Goal: Transaction & Acquisition: Purchase product/service

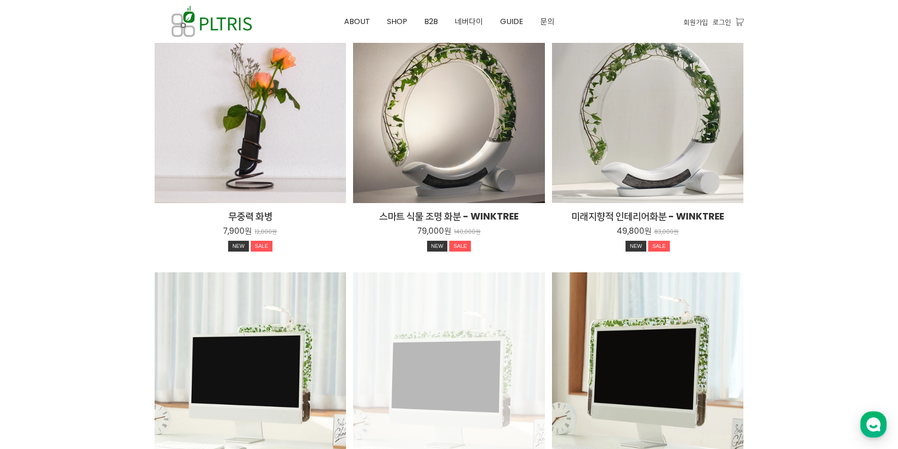
scroll to position [1216, 0]
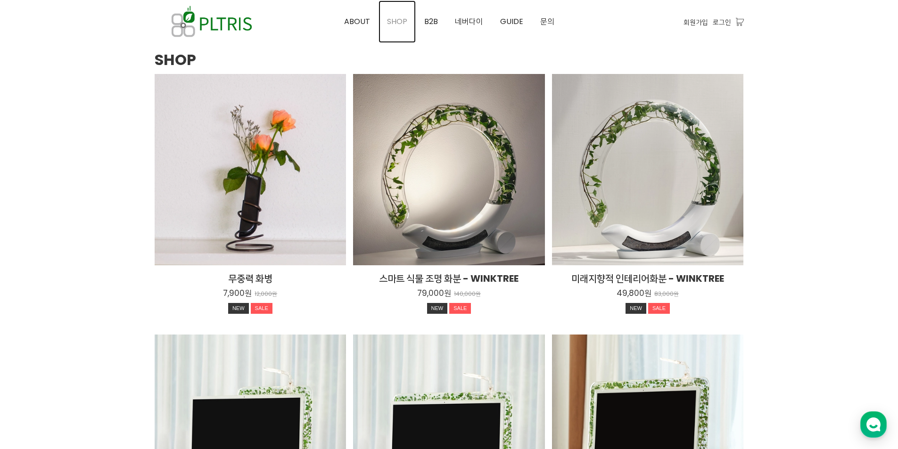
click at [391, 22] on span "SHOP" at bounding box center [397, 21] width 20 height 11
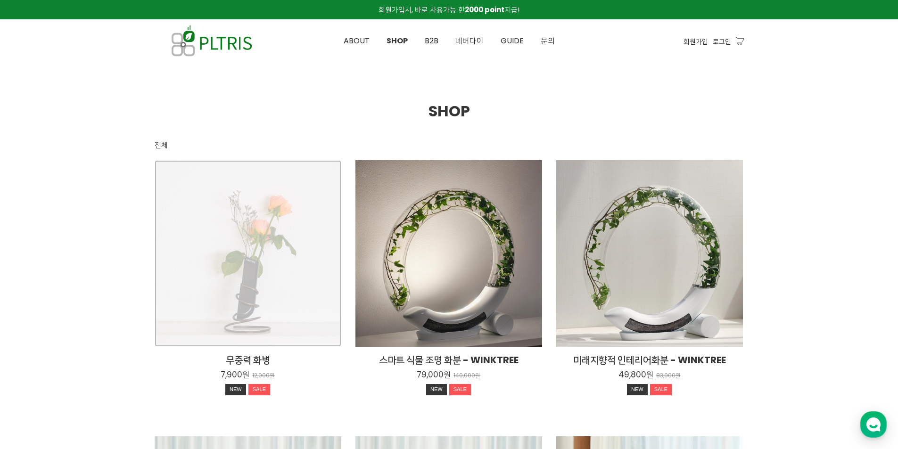
click at [237, 297] on div "무중력 화병 7,900원 12,000원 NEW SALE" at bounding box center [248, 253] width 187 height 187
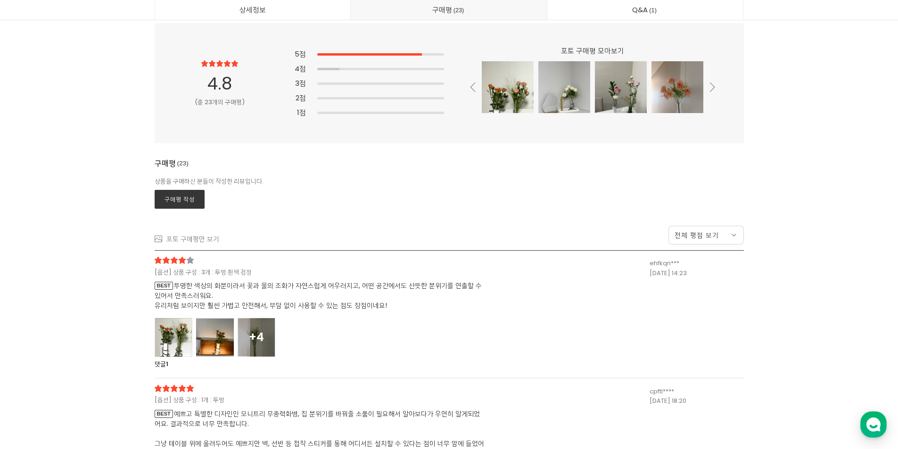
scroll to position [8769, 0]
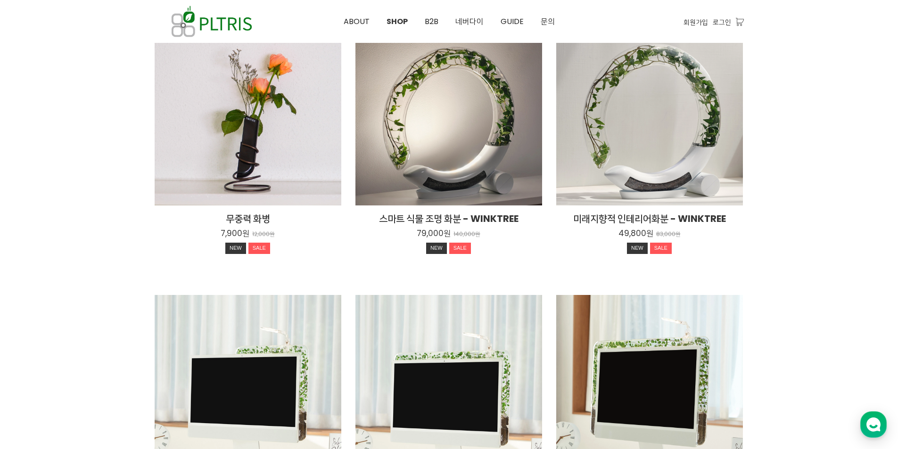
scroll to position [189, 0]
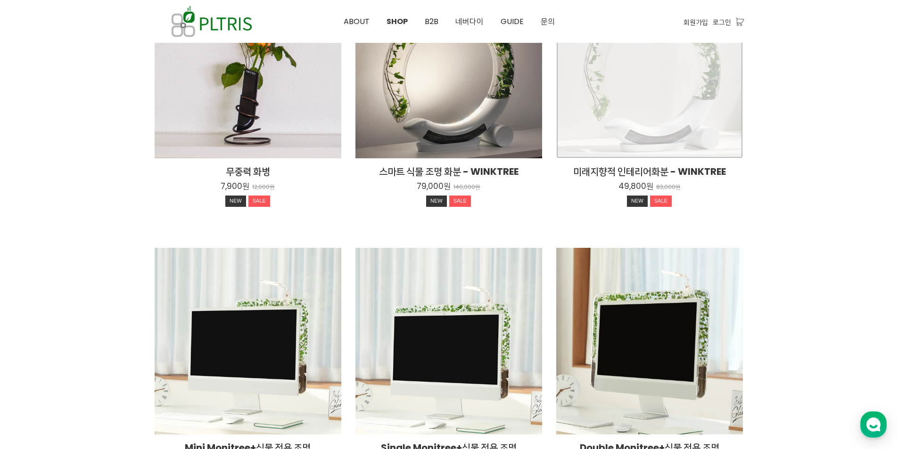
click at [677, 81] on div "미래지향적 인테리어화분 - WINKTREE 49,800원 83,000원 NEW SALE" at bounding box center [649, 65] width 187 height 187
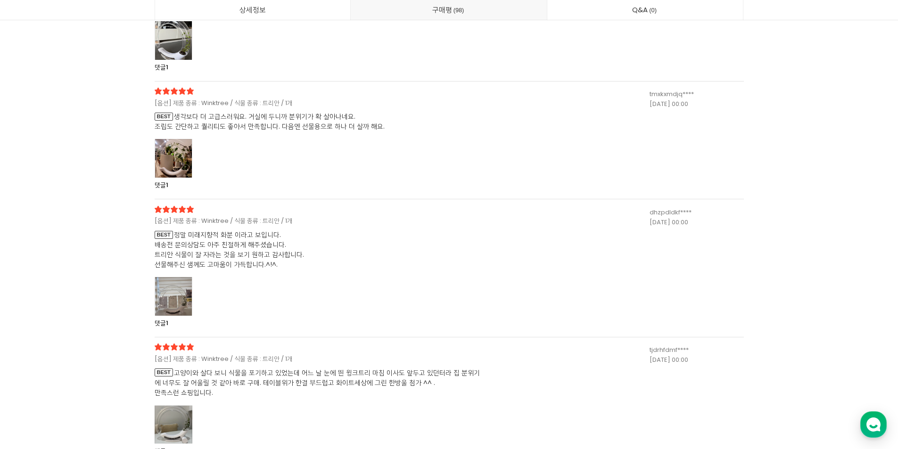
scroll to position [21451, 0]
